Goal: Transaction & Acquisition: Purchase product/service

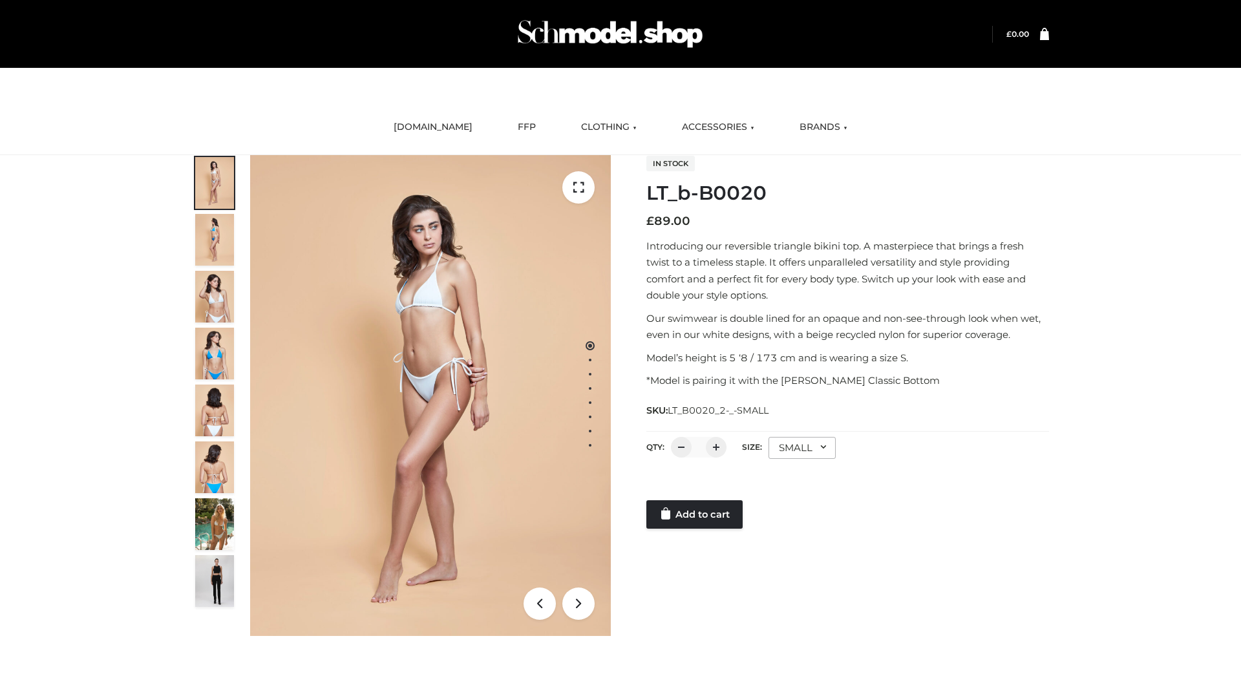
click at [696, 515] on link "Add to cart" at bounding box center [694, 514] width 96 height 28
